Goal: Task Accomplishment & Management: Manage account settings

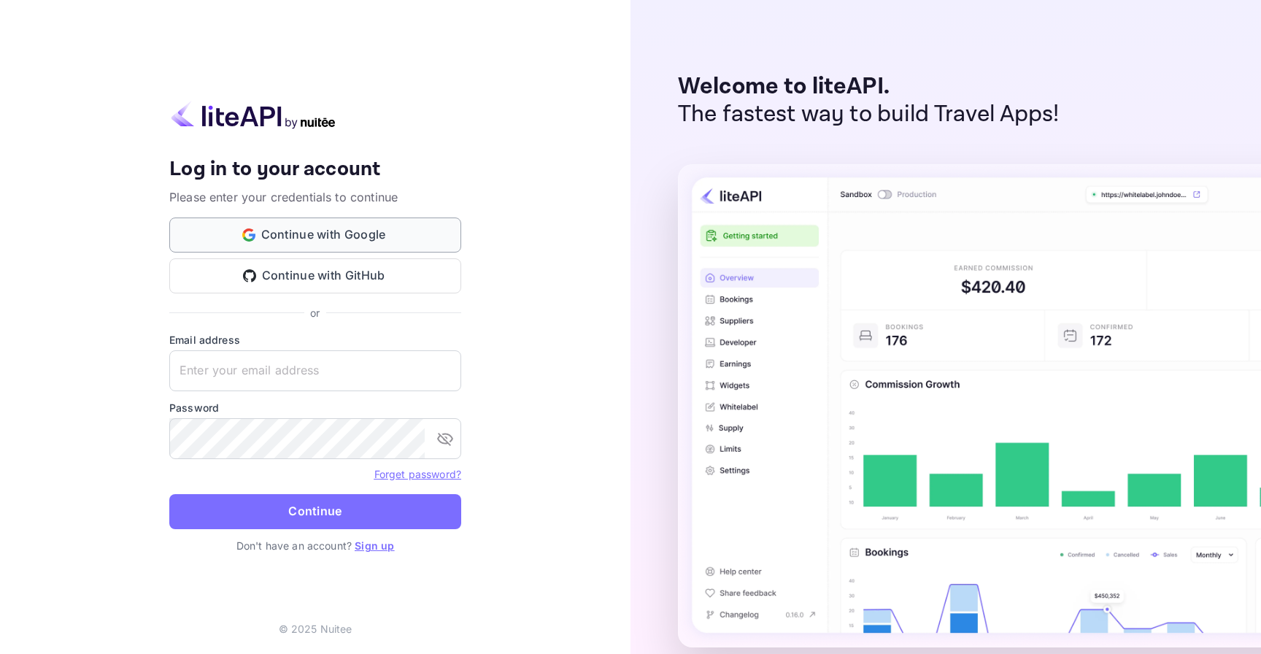
click at [371, 225] on button "Continue with Google" at bounding box center [315, 235] width 292 height 35
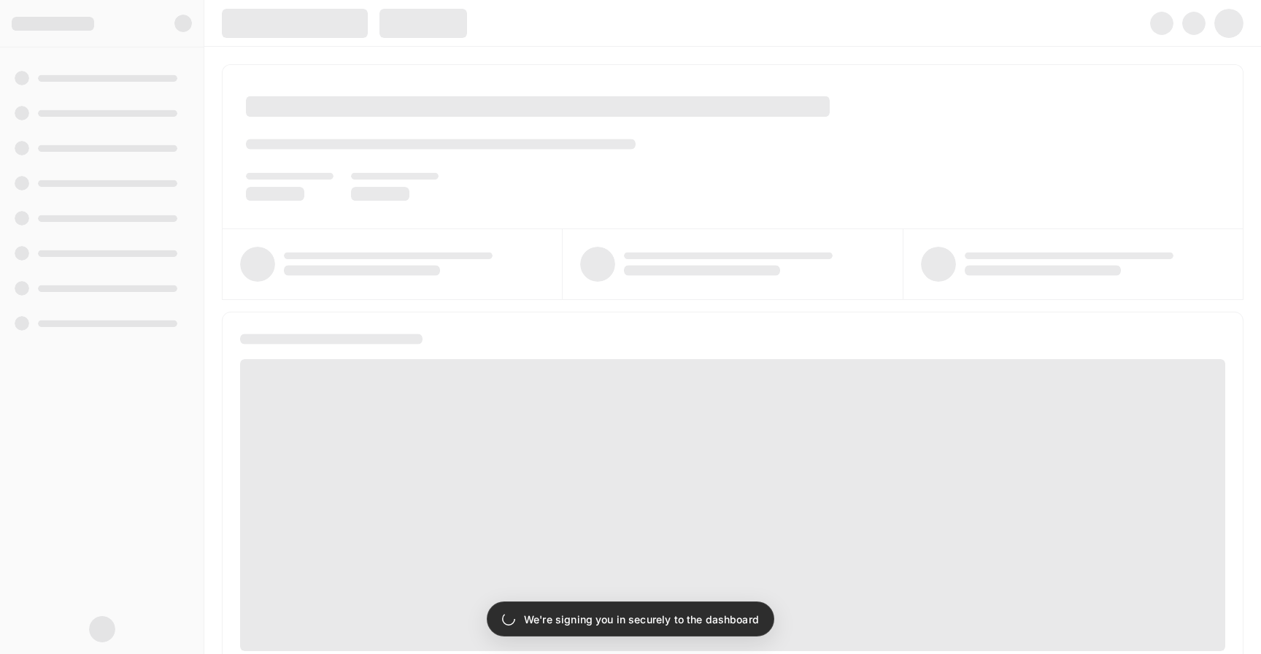
click at [1226, 29] on span at bounding box center [1229, 23] width 29 height 29
click at [1230, 27] on span at bounding box center [1229, 23] width 29 height 29
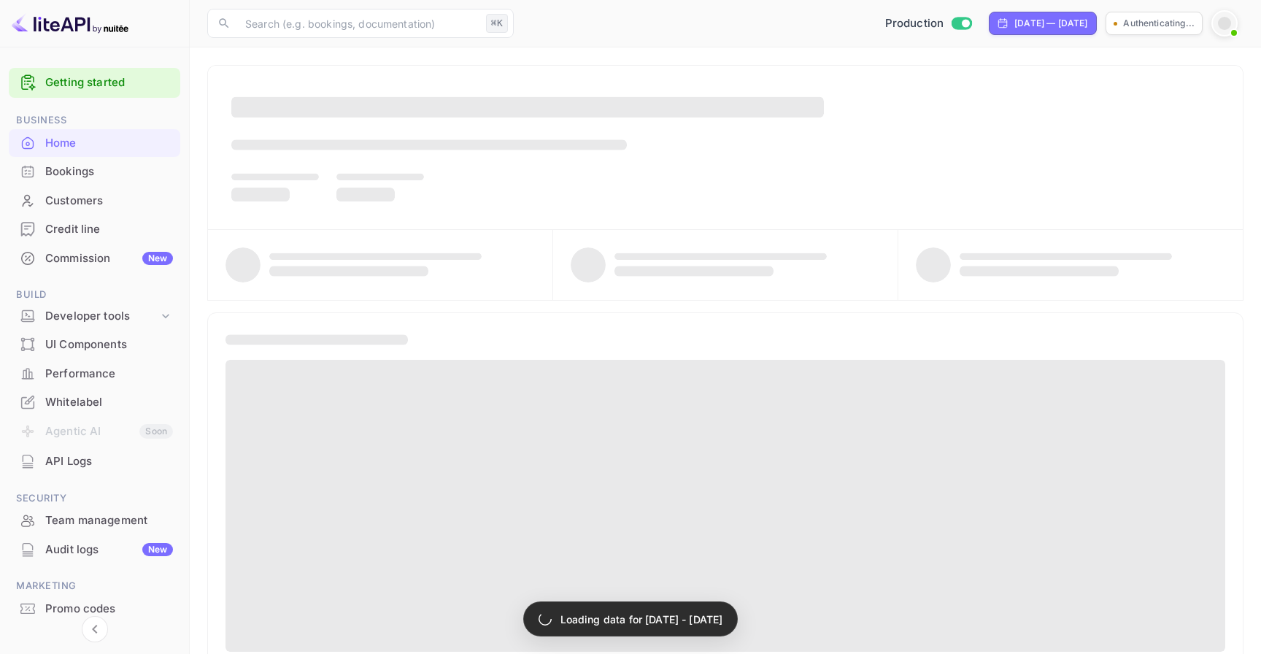
click at [1230, 27] on span at bounding box center [1234, 33] width 15 height 15
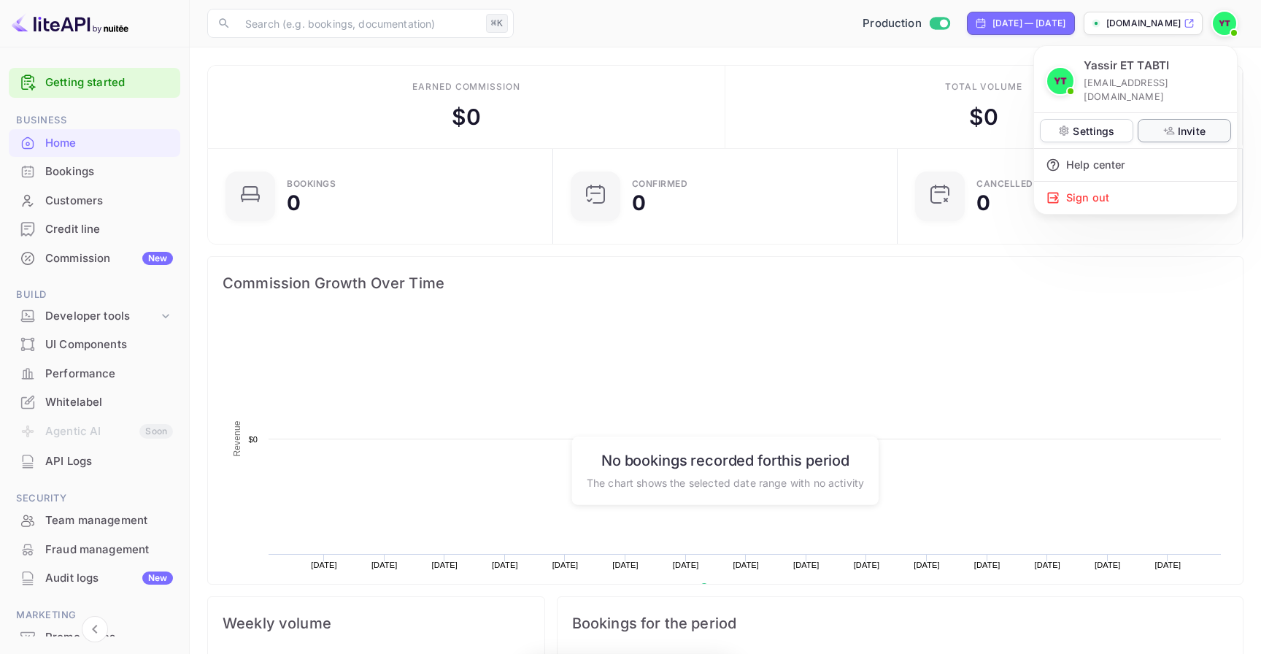
scroll to position [237, 337]
click at [1134, 182] on div "Sign out" at bounding box center [1135, 198] width 203 height 32
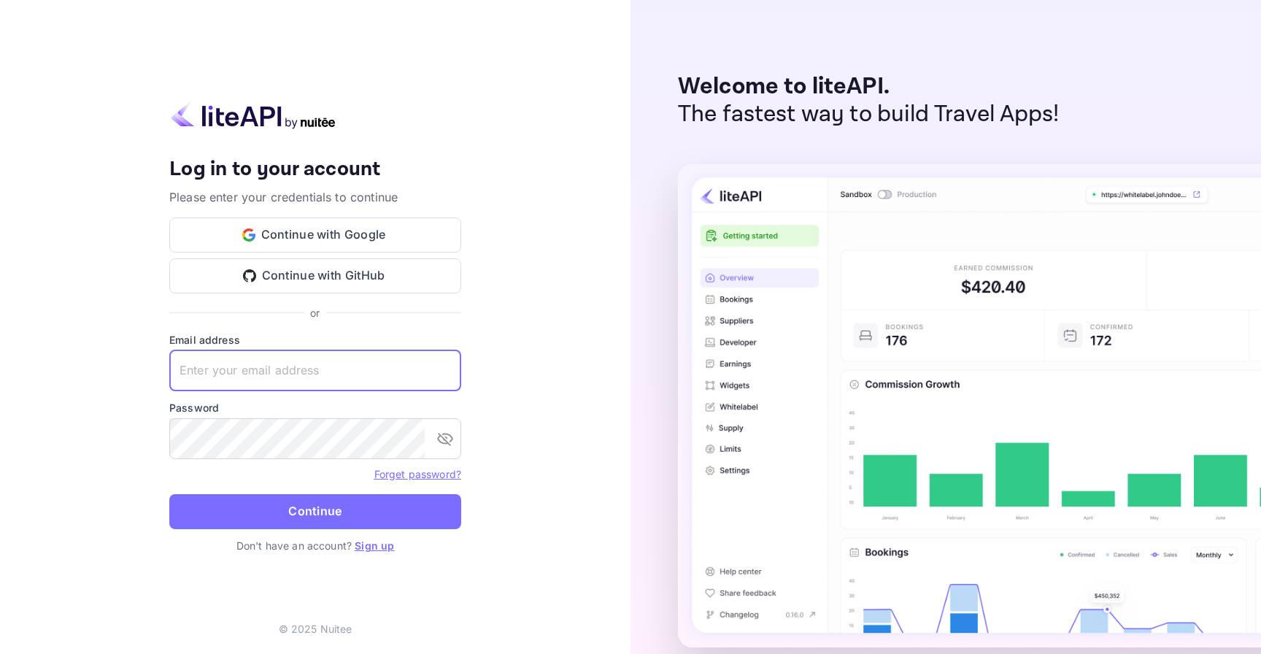
click at [363, 368] on input "text" at bounding box center [315, 370] width 292 height 41
type input "[EMAIL_ADDRESS][DOMAIN_NAME]"
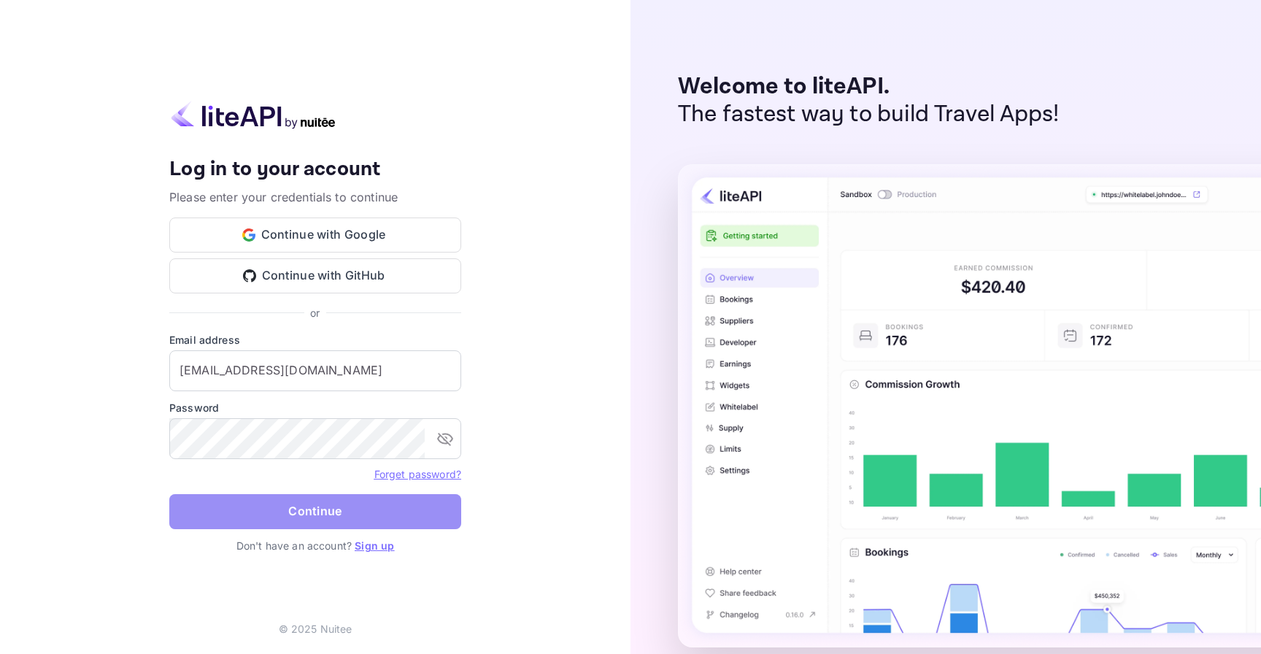
click at [396, 507] on button "Continue" at bounding box center [315, 511] width 292 height 35
